Goal: Task Accomplishment & Management: Use online tool/utility

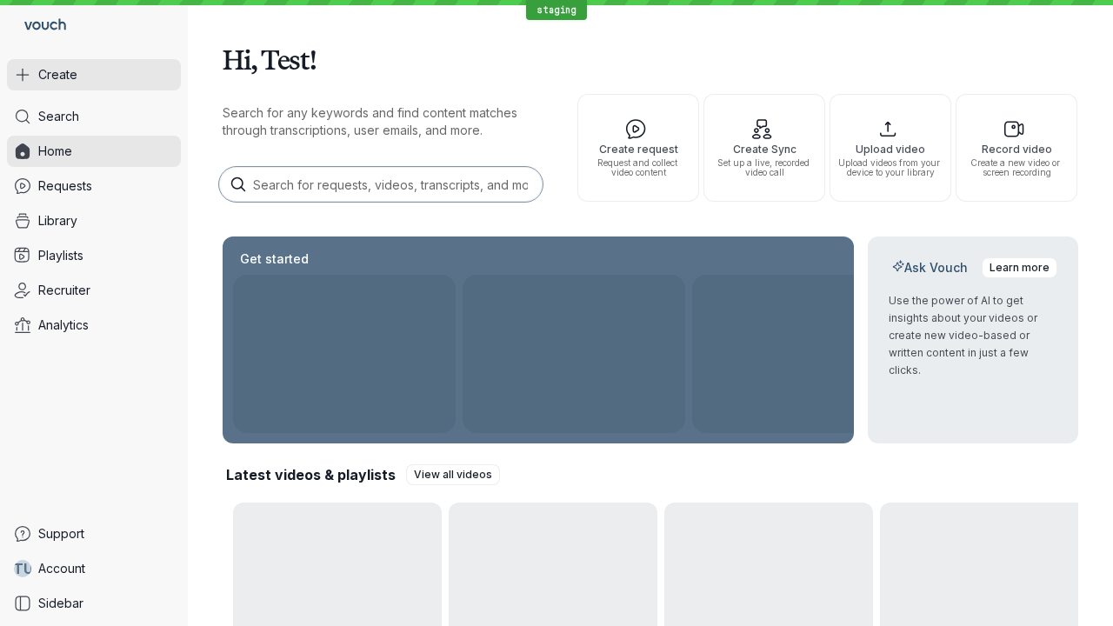
click at [94, 75] on button "Create" at bounding box center [94, 74] width 174 height 31
